Goal: Information Seeking & Learning: Stay updated

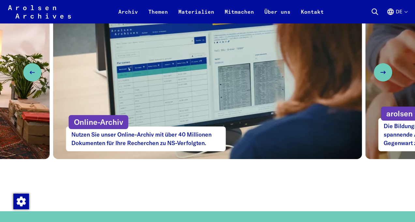
scroll to position [414, 0]
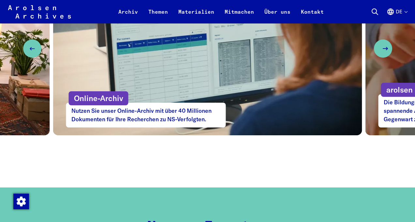
click at [384, 49] on icon "Next slide" at bounding box center [385, 49] width 8 height 8
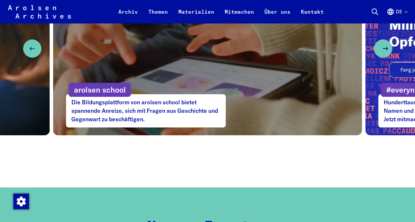
click at [386, 49] on use "Next slide" at bounding box center [385, 48] width 5 height 3
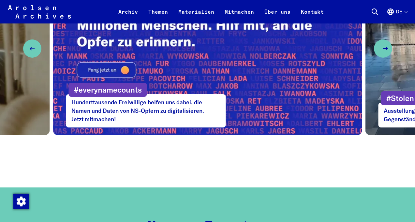
click at [385, 50] on icon "Next slide" at bounding box center [385, 49] width 8 height 8
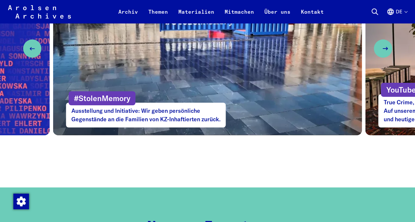
click at [385, 50] on icon "Next slide" at bounding box center [385, 49] width 8 height 8
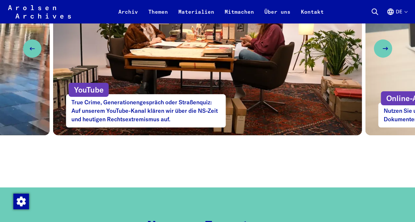
click at [385, 50] on icon "Next slide" at bounding box center [385, 49] width 8 height 8
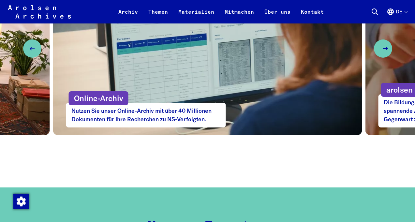
click at [385, 50] on icon "Next slide" at bounding box center [385, 49] width 8 height 8
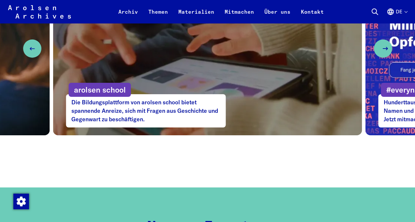
click at [385, 50] on icon "Next slide" at bounding box center [385, 49] width 8 height 8
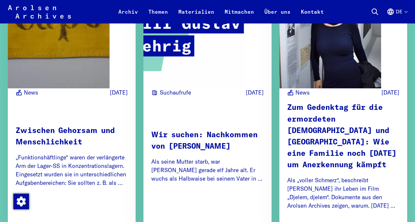
scroll to position [1196, 0]
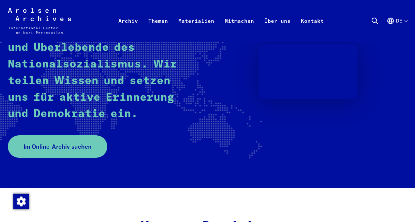
scroll to position [0, 0]
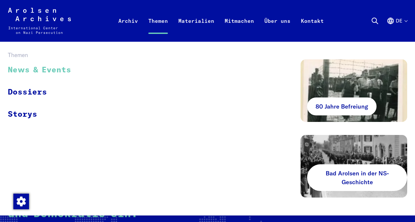
click at [43, 70] on link "News & Events" at bounding box center [44, 70] width 72 height 22
